Goal: Transaction & Acquisition: Subscribe to service/newsletter

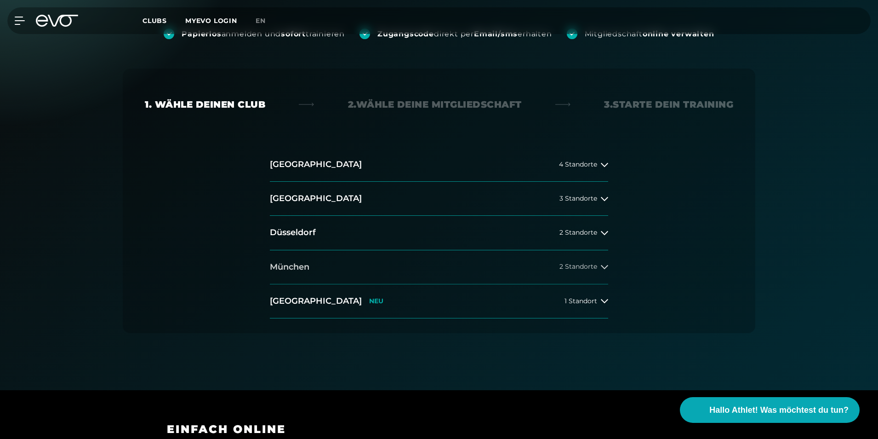
scroll to position [138, 0]
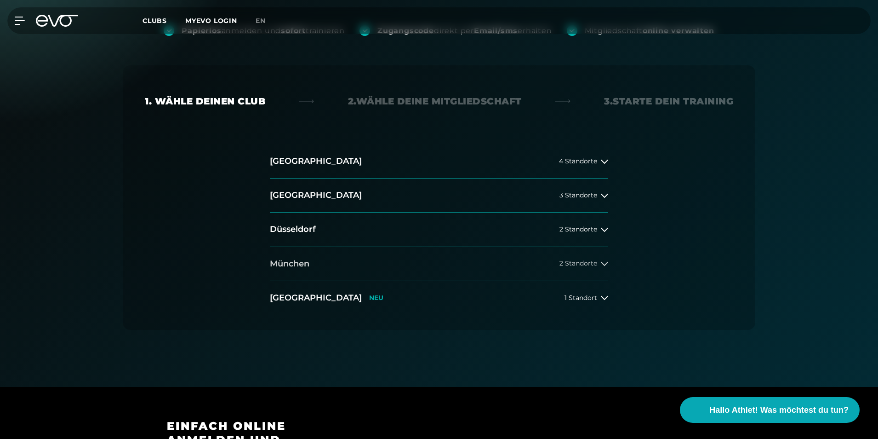
click at [353, 254] on button "München 2 Standorte" at bounding box center [439, 264] width 338 height 34
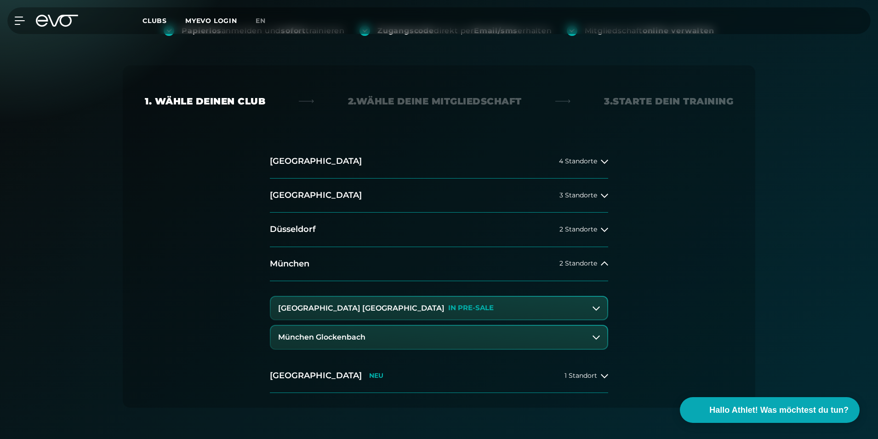
click at [448, 311] on p "IN PRE-SALE" at bounding box center [471, 308] width 46 height 8
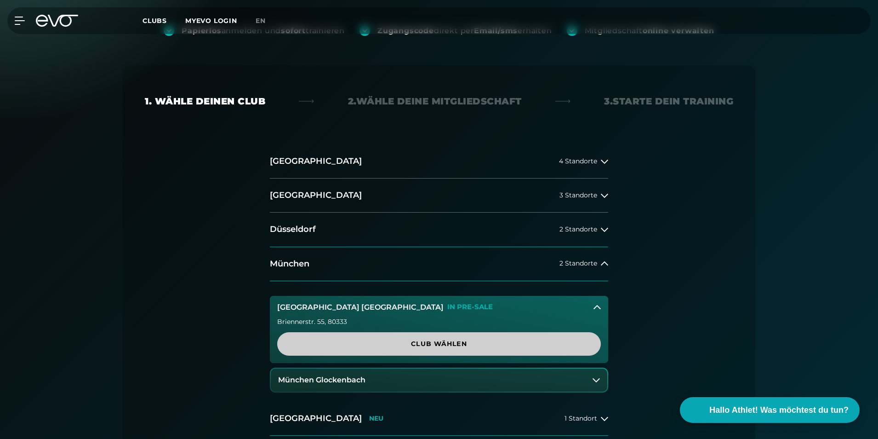
click at [383, 344] on span "Club wählen" at bounding box center [439, 344] width 280 height 10
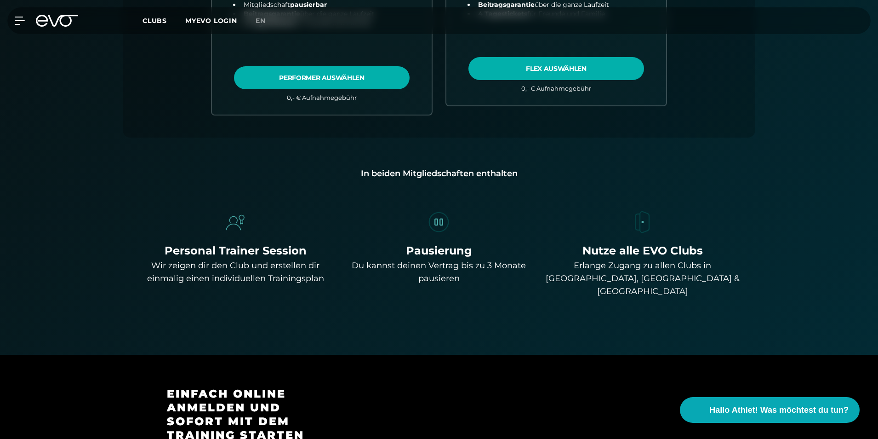
scroll to position [341, 0]
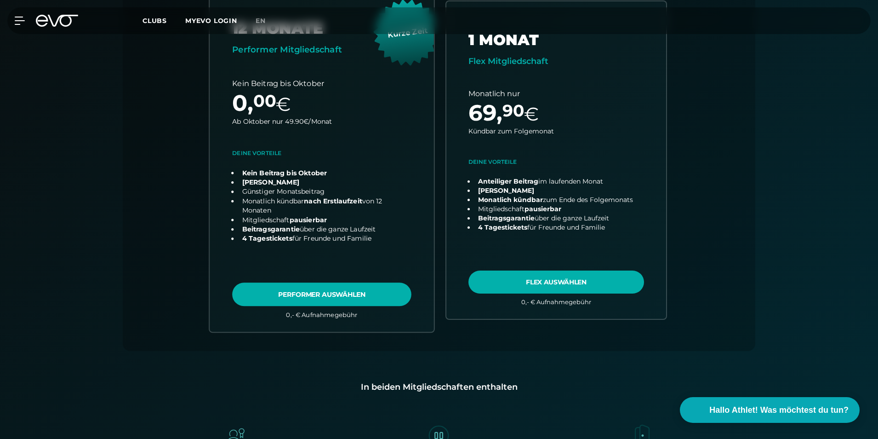
click at [317, 296] on link "choose plan" at bounding box center [322, 160] width 224 height 343
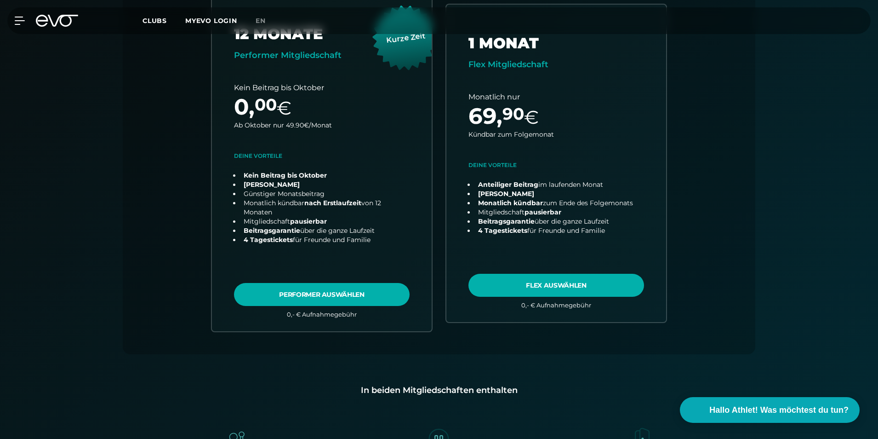
scroll to position [0, 0]
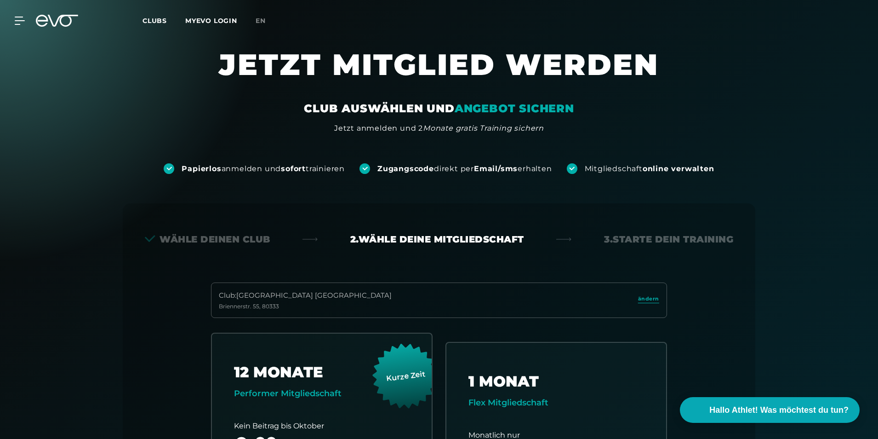
drag, startPoint x: 291, startPoint y: 294, endPoint x: 341, endPoint y: 291, distance: 49.8
click at [293, 294] on div "Club : München Maxvorstadt" at bounding box center [305, 295] width 173 height 11
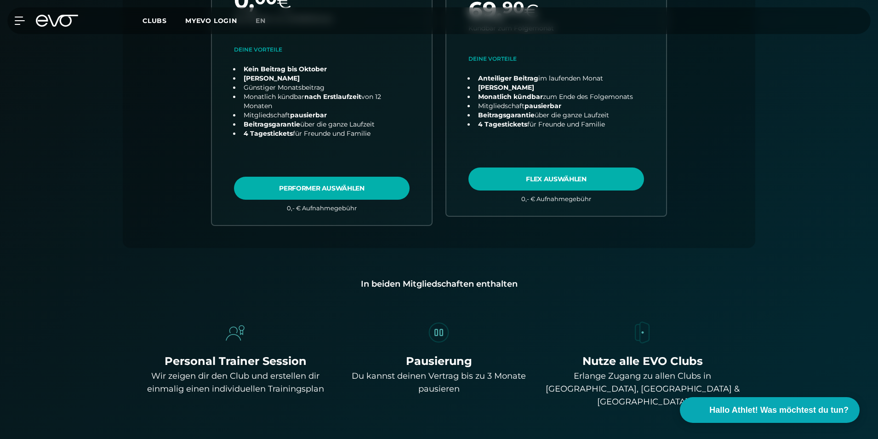
scroll to position [460, 0]
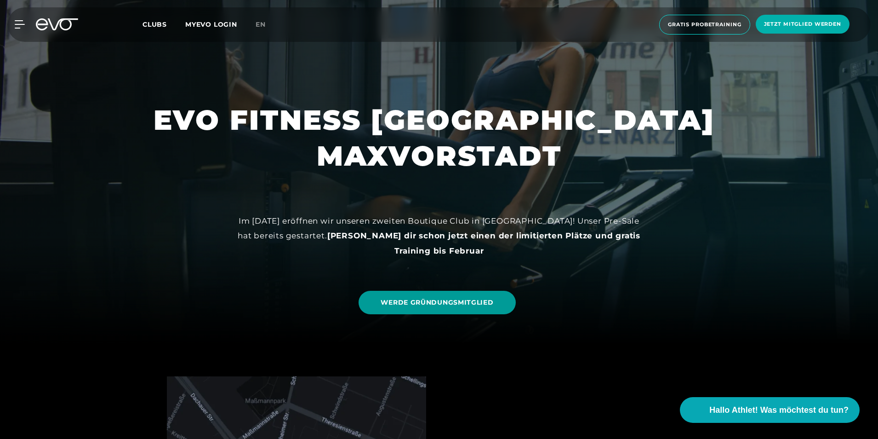
scroll to position [92, 0]
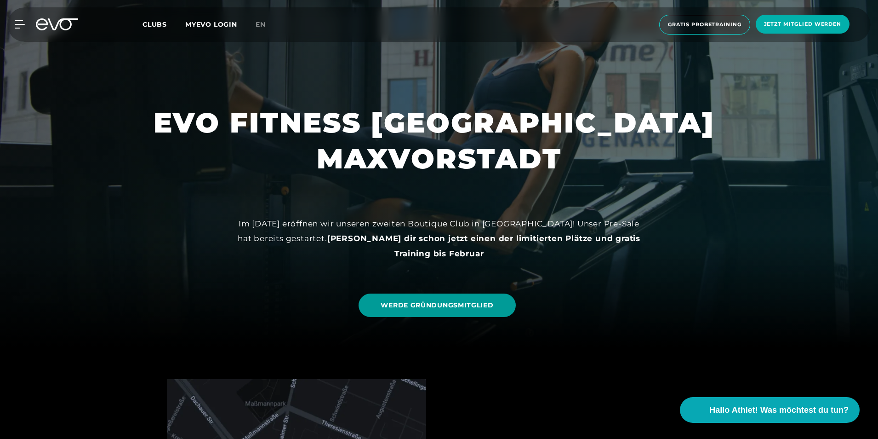
click at [417, 311] on link "WERDE GRÜNDUNGSMITGLIED" at bounding box center [437, 304] width 157 height 23
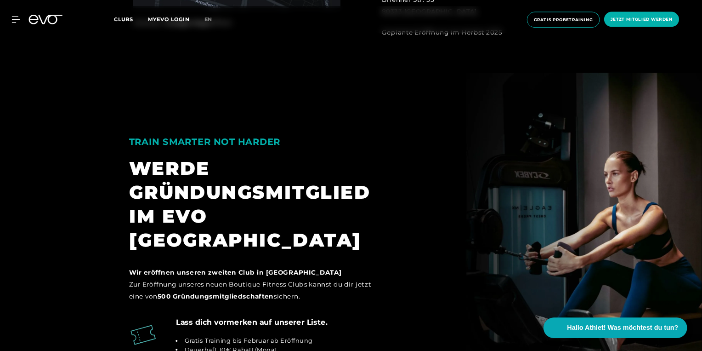
scroll to position [828, 0]
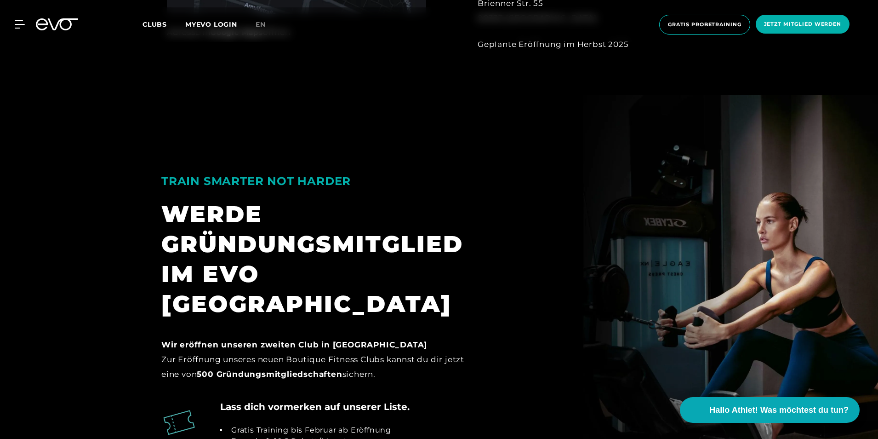
drag, startPoint x: 562, startPoint y: 328, endPoint x: 558, endPoint y: 324, distance: 6.2
click at [561, 326] on div "TRAIN SMARTER NOT HARDER WERDE GRÜNDUNGSMITGLIED IM EVO MAXVORSTADT Wir eröffne…" at bounding box center [439, 266] width 570 height 251
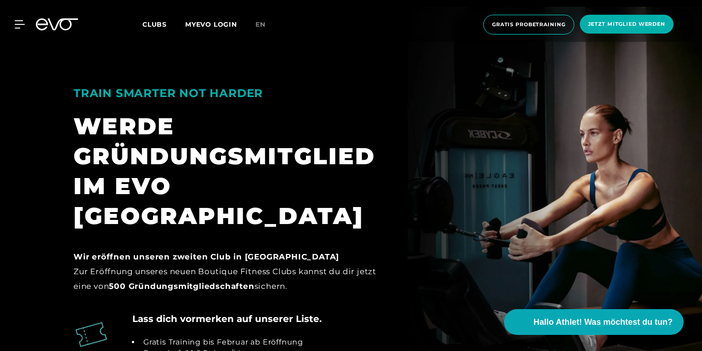
click at [441, 217] on div "TRAIN SMARTER NOT HARDER WERDE GRÜNDUNGSMITGLIED IM EVO MAXVORSTADT Wir eröffne…" at bounding box center [351, 178] width 570 height 251
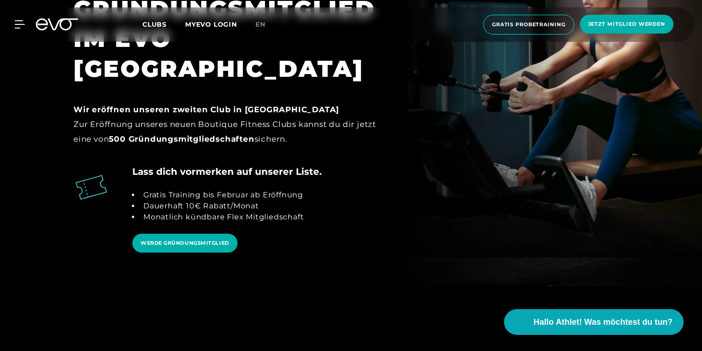
scroll to position [1048, 0]
